Goal: Check status: Check status

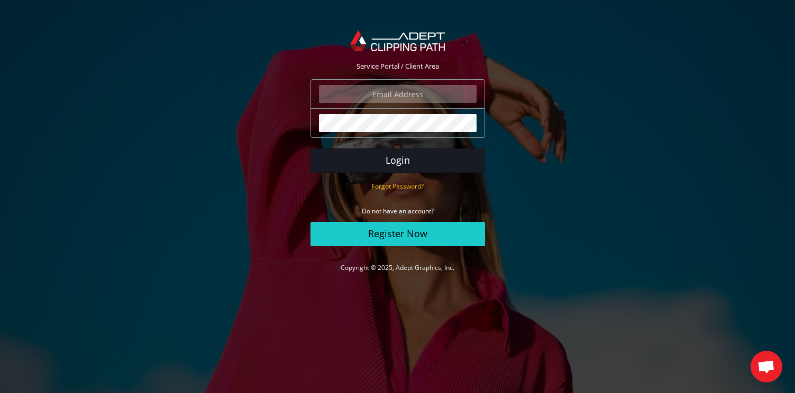
type input "marksommerlund@shoechapter.com"
click at [439, 163] on button "Login" at bounding box center [397, 161] width 175 height 24
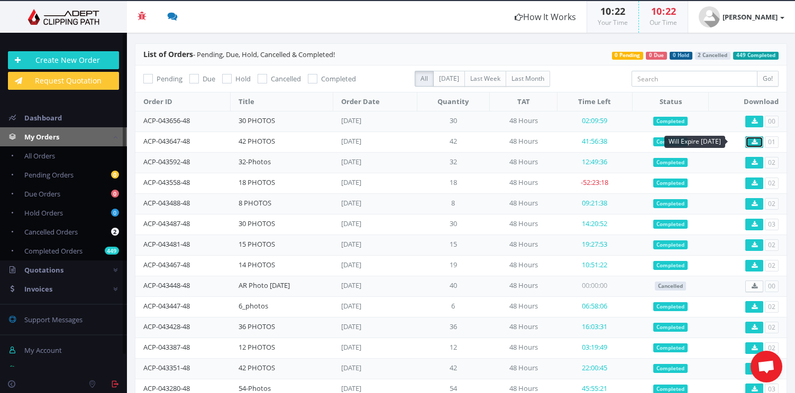
click at [751, 141] on icon at bounding box center [754, 142] width 6 height 6
click at [751, 121] on icon at bounding box center [754, 121] width 6 height 6
click at [751, 123] on icon at bounding box center [754, 121] width 6 height 6
